Goal: Task Accomplishment & Management: Use online tool/utility

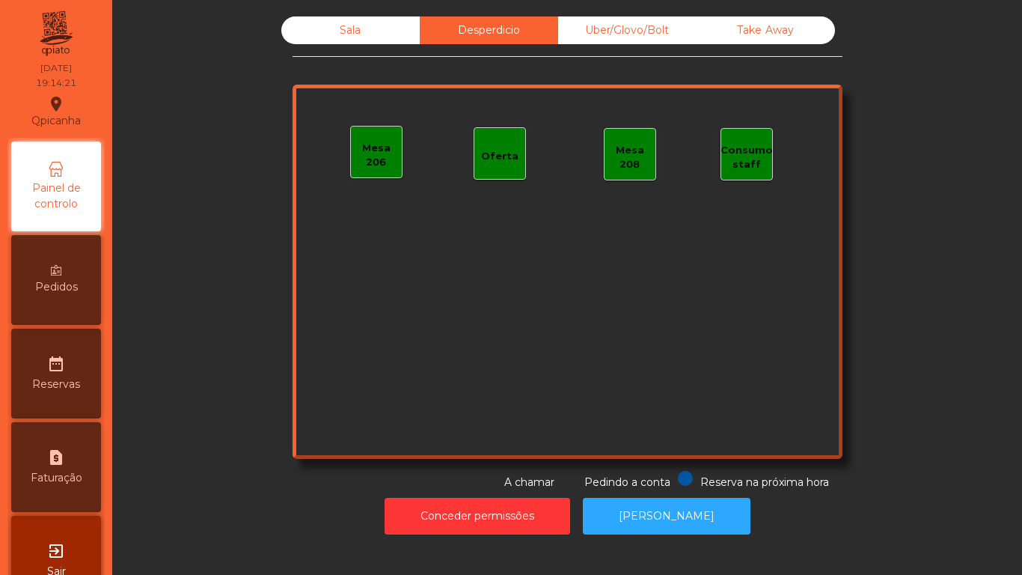
click at [481, 158] on div "Oferta" at bounding box center [499, 156] width 37 height 15
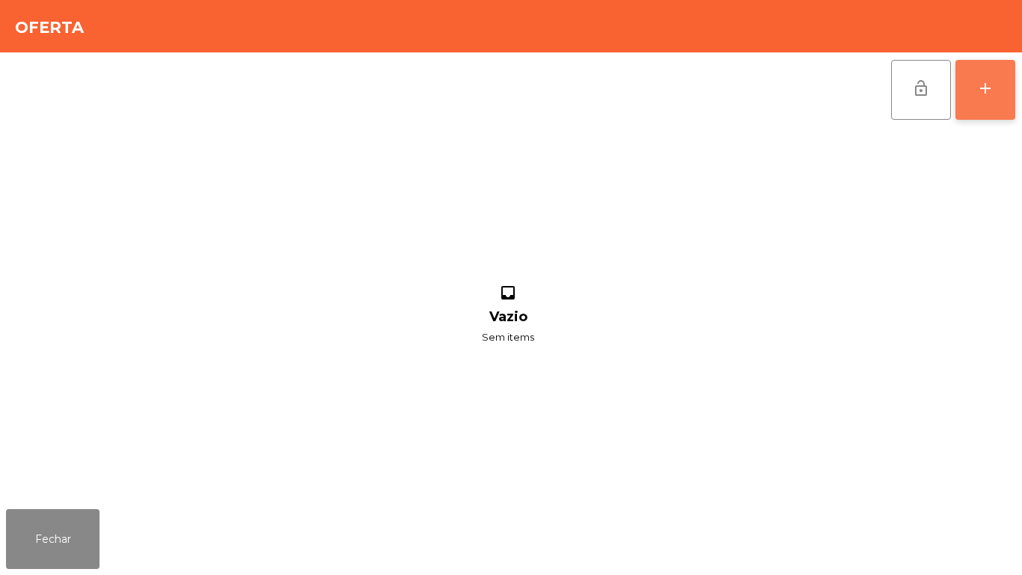
click at [986, 97] on div "add" at bounding box center [986, 88] width 18 height 18
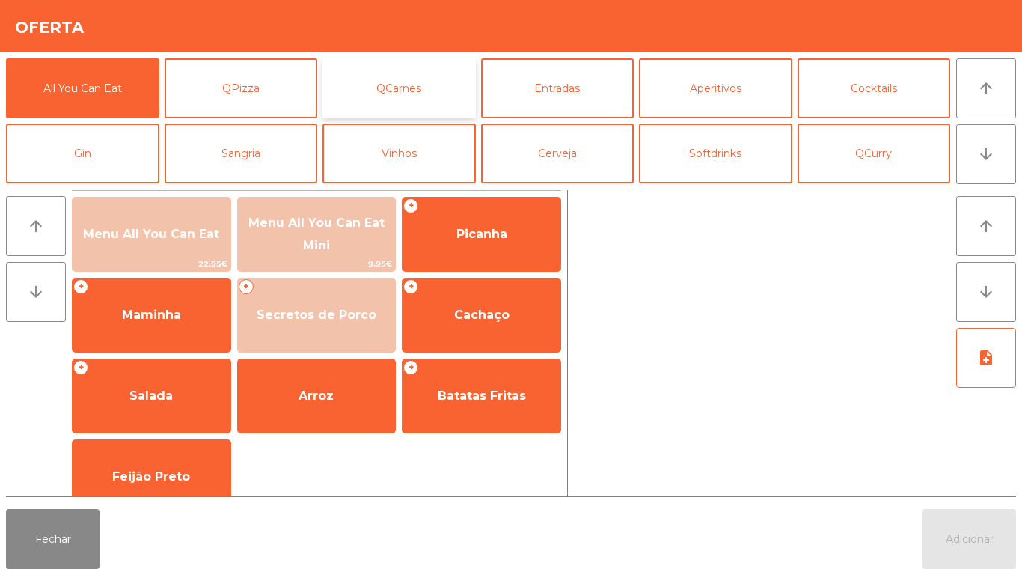
click at [430, 94] on button "QCarnes" at bounding box center [399, 88] width 153 height 60
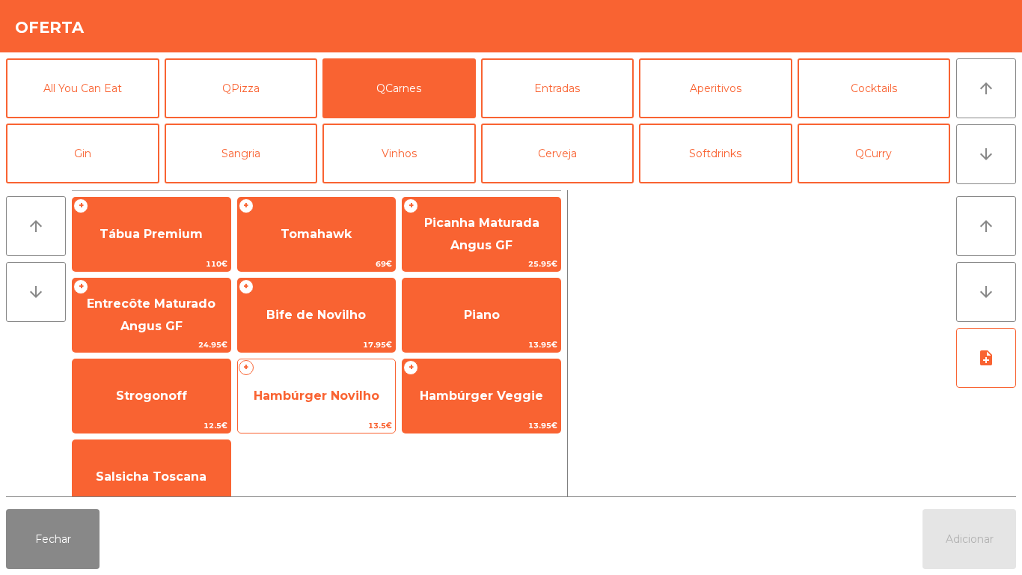
click at [339, 393] on span "Hambúrger Novilho" at bounding box center [317, 395] width 126 height 14
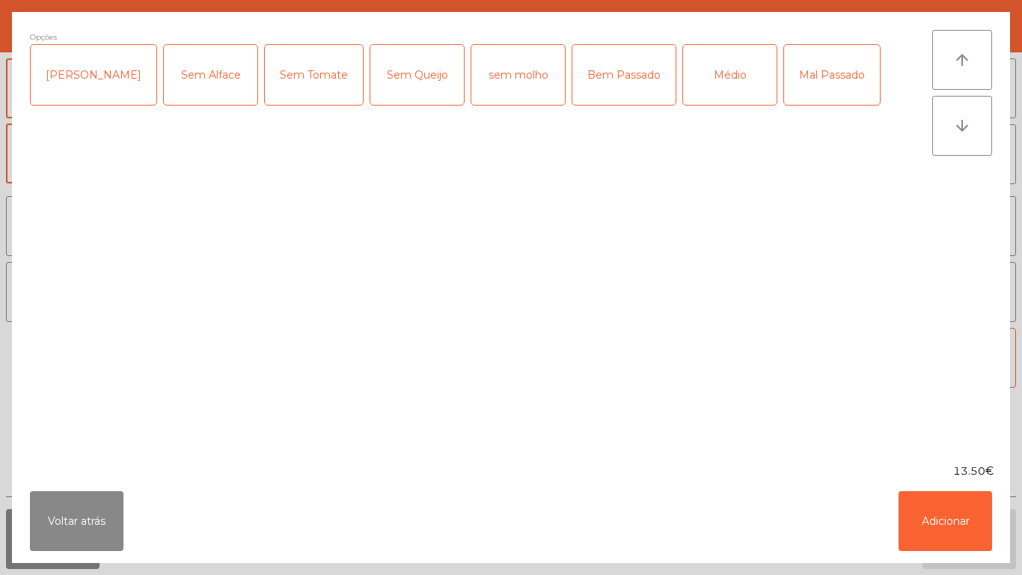
click at [689, 76] on div "Médio" at bounding box center [730, 75] width 94 height 60
click at [943, 520] on button "Adicionar" at bounding box center [946, 521] width 94 height 60
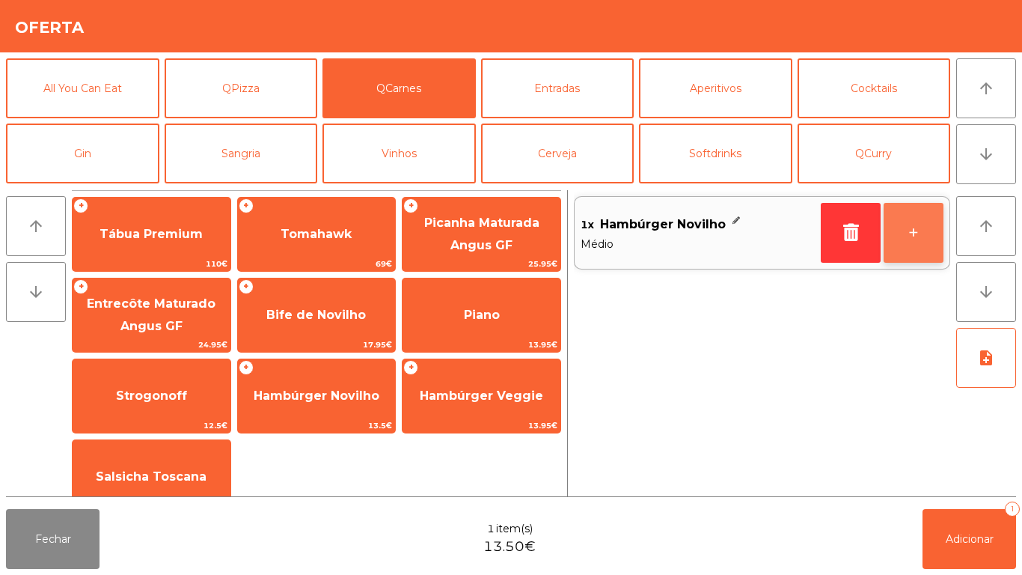
click at [898, 235] on button "+" at bounding box center [914, 233] width 60 height 60
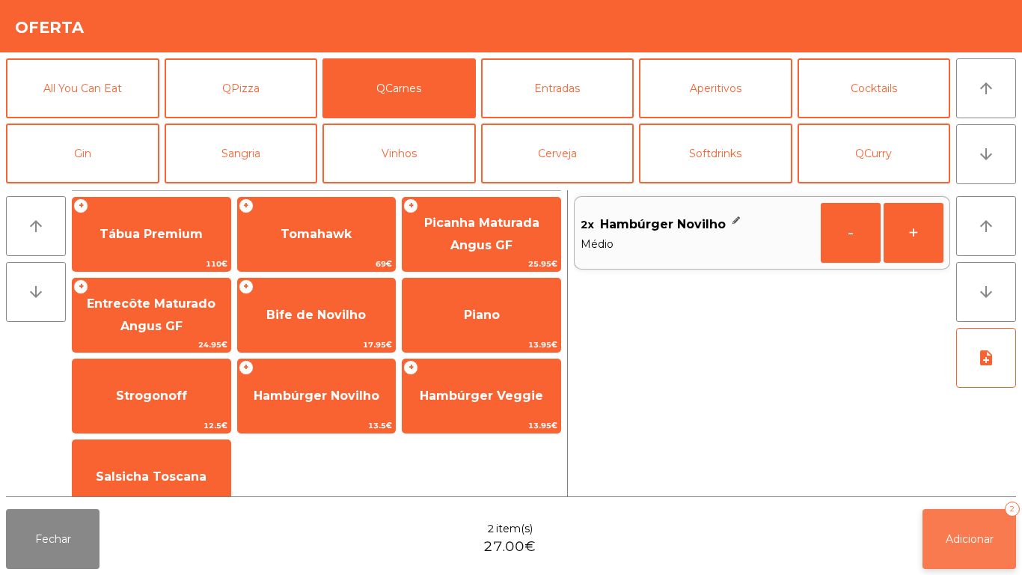
click at [962, 538] on span "Adicionar" at bounding box center [970, 538] width 48 height 13
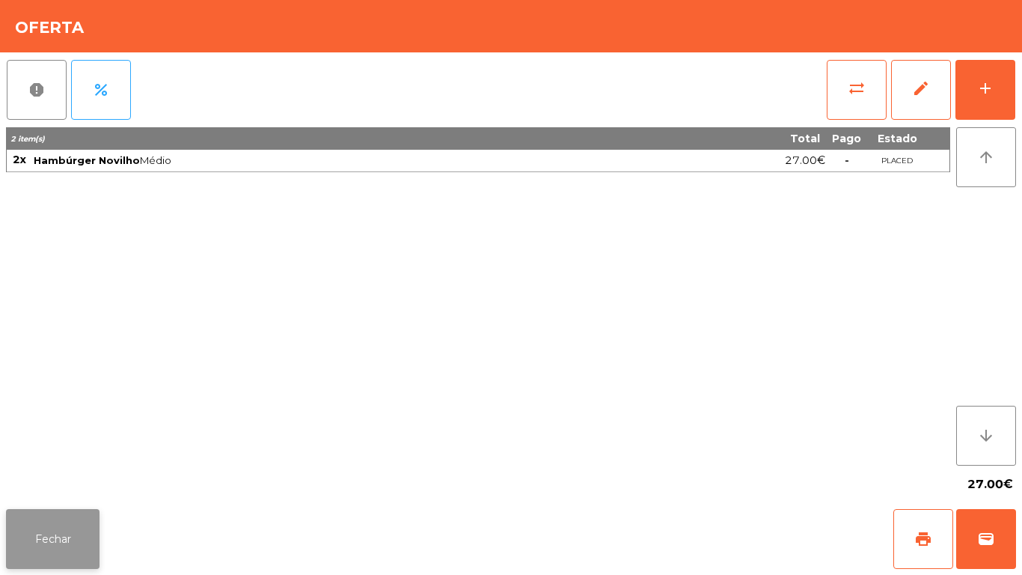
click at [85, 529] on button "Fechar" at bounding box center [53, 539] width 94 height 60
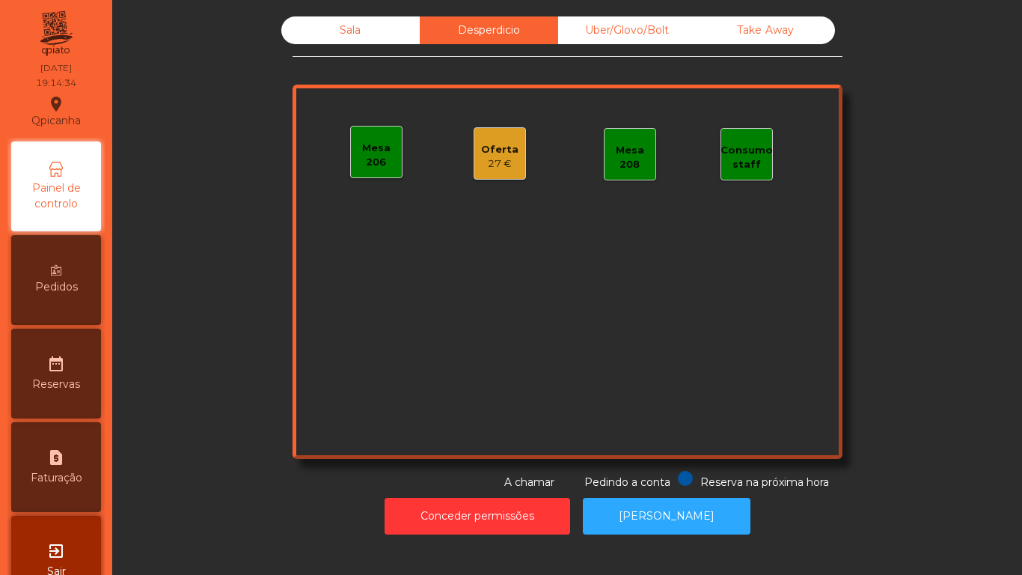
click at [350, 38] on div "Sala" at bounding box center [350, 30] width 138 height 28
